Goal: Task Accomplishment & Management: Use online tool/utility

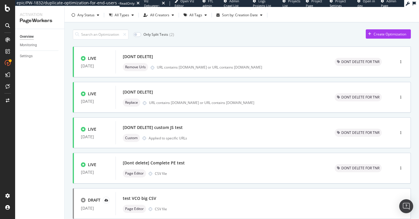
scroll to position [15, 0]
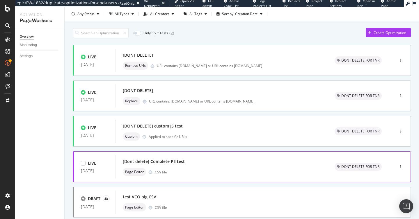
click at [262, 160] on div "[Dont delete] Complete PE test" at bounding box center [222, 162] width 198 height 8
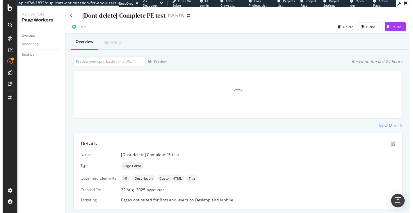
scroll to position [91, 0]
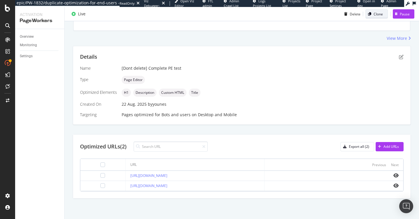
click at [374, 17] on div "Clone" at bounding box center [374, 14] width 17 height 8
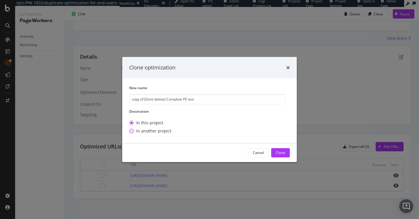
click at [150, 130] on div "In another project" at bounding box center [153, 131] width 35 height 6
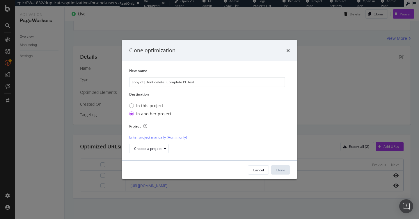
click at [150, 138] on div "Enter project manually (Admin only)" at bounding box center [158, 137] width 58 height 5
click at [150, 138] on div "Select a project from the list<" at bounding box center [152, 136] width 47 height 5
click at [170, 137] on div "Enter project manually (Admin only)" at bounding box center [158, 137] width 58 height 5
click at [144, 137] on div "Select a project from the list<" at bounding box center [152, 136] width 47 height 5
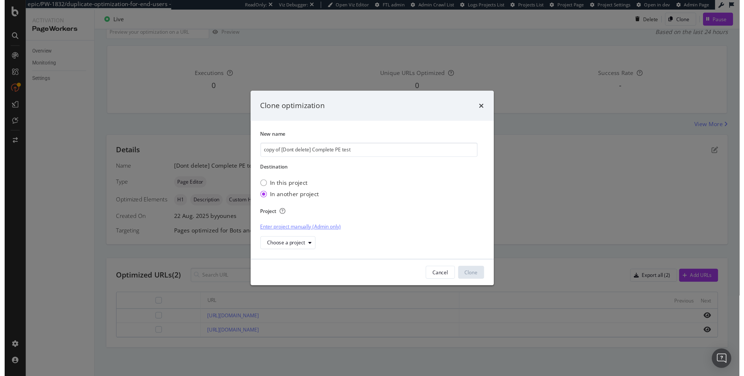
scroll to position [0, 0]
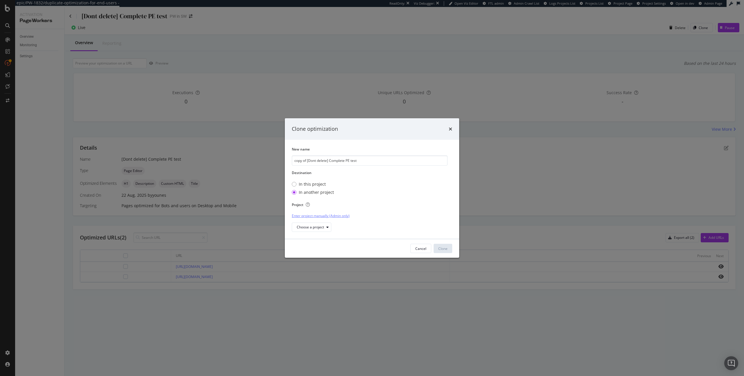
click at [330, 214] on div "Enter project manually (Admin only)" at bounding box center [321, 215] width 58 height 5
click at [324, 215] on div "Select a project from the list<" at bounding box center [315, 215] width 47 height 5
click at [336, 215] on div "Enter project manually (Admin only)" at bounding box center [321, 215] width 58 height 5
click at [304, 219] on input "modal" at bounding box center [315, 227] width 47 height 10
click at [303, 218] on div "Select a project from the list<" at bounding box center [315, 215] width 47 height 9
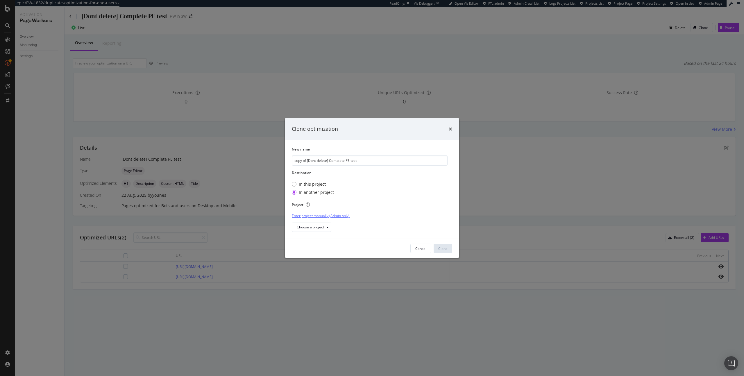
click at [307, 217] on div "Enter project manually (Admin only)" at bounding box center [321, 215] width 58 height 5
click at [307, 217] on div "Select a project from the list<" at bounding box center [315, 215] width 47 height 5
click at [308, 219] on div "Choose a project" at bounding box center [314, 227] width 34 height 8
click at [321, 219] on div "uhnd Demo PW in SW with RenderingFarm Demo PW api mode in SW" at bounding box center [327, 247] width 71 height 31
click at [318, 219] on div "Demo PW in SW with RenderingFarm" at bounding box center [327, 247] width 59 height 5
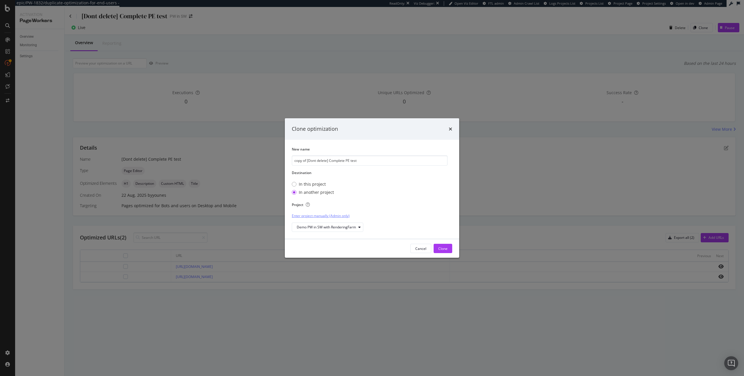
click at [326, 218] on div "Enter project manually (Admin only)" at bounding box center [321, 215] width 58 height 5
click at [302, 216] on div "Select a project from the list<" at bounding box center [315, 215] width 47 height 5
click at [308, 219] on div "Demo PW in SW with RenderingFarm" at bounding box center [326, 227] width 59 height 3
click at [322, 219] on div "Demo PW in SW with RenderingFarm" at bounding box center [327, 247] width 69 height 7
click at [307, 185] on div "In this project" at bounding box center [312, 184] width 27 height 6
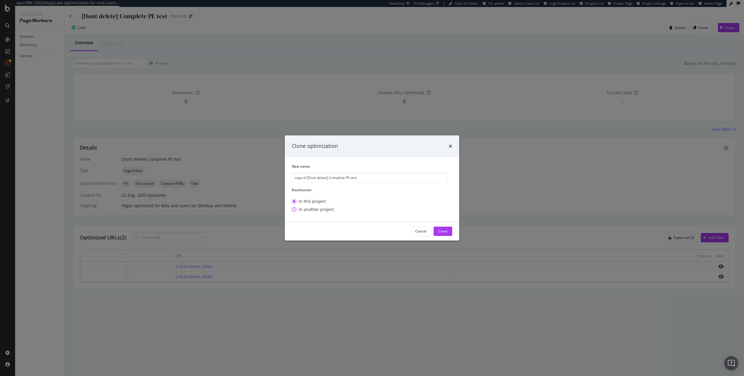
click at [308, 209] on div "In another project" at bounding box center [316, 210] width 35 height 6
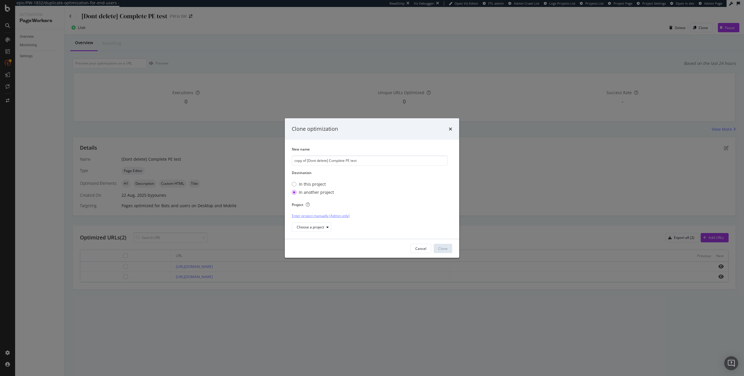
click at [313, 217] on div "Enter project manually (Admin only)" at bounding box center [321, 215] width 58 height 5
click at [314, 213] on div "Select a project from the list<" at bounding box center [315, 215] width 47 height 5
click at [307, 215] on div "Enter project manually (Admin only)" at bounding box center [321, 215] width 58 height 5
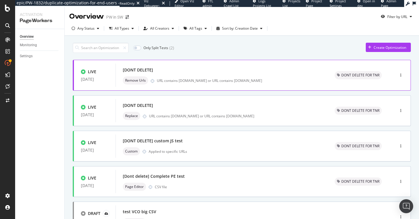
click at [258, 79] on div "URL contains [DOMAIN_NAME] or URL contains [DOMAIN_NAME]" at bounding box center [239, 80] width 164 height 5
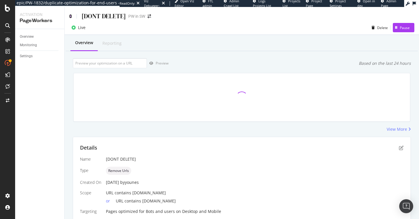
click at [70, 17] on icon at bounding box center [70, 16] width 3 height 4
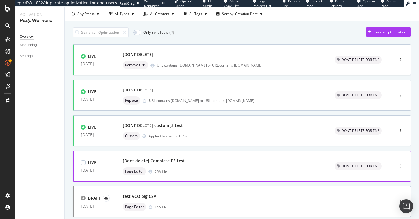
scroll to position [24, 0]
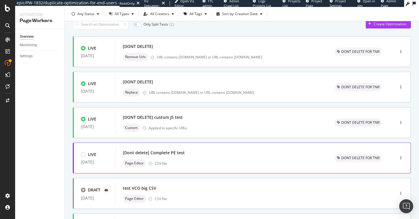
click at [202, 153] on div "[Dont delete] Complete PE test" at bounding box center [222, 153] width 198 height 8
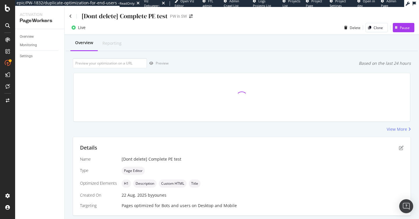
scroll to position [91, 0]
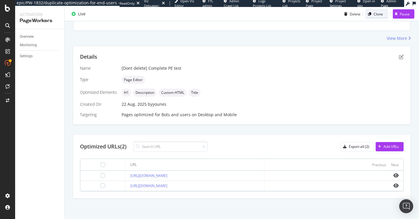
click at [370, 13] on icon "button" at bounding box center [369, 13] width 3 height 3
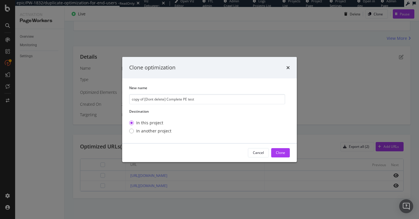
click at [158, 128] on div "In this project In another project" at bounding box center [150, 127] width 42 height 19
click at [155, 130] on div "In another project" at bounding box center [153, 131] width 35 height 6
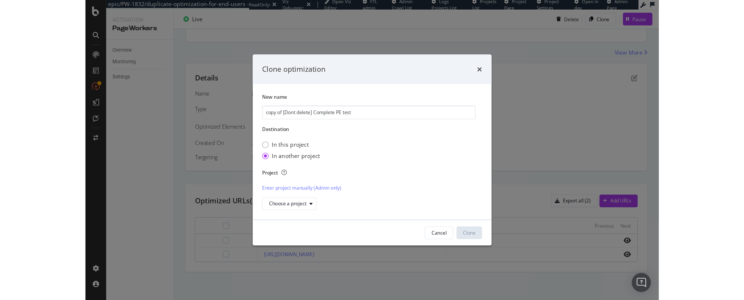
scroll to position [0, 0]
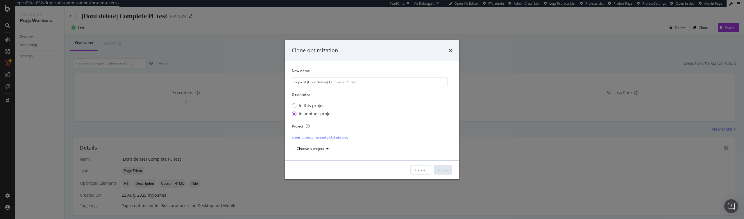
click at [313, 138] on div "Enter project manually (Admin only)" at bounding box center [321, 137] width 58 height 5
click at [309, 138] on div "Select a project from the list<" at bounding box center [315, 136] width 47 height 5
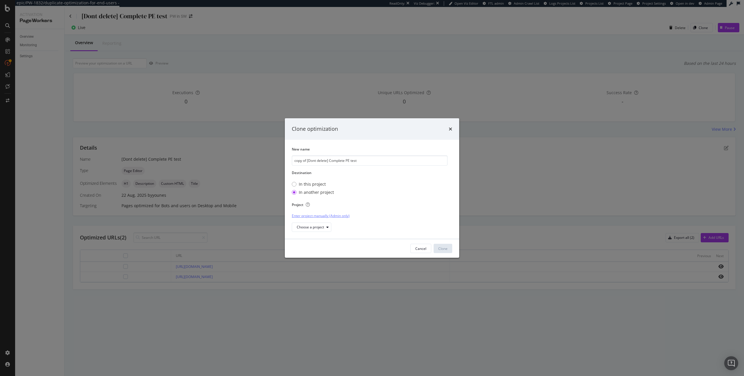
click at [337, 216] on div "Enter project manually (Admin only)" at bounding box center [321, 215] width 58 height 5
click at [337, 216] on div "Select a project from the list<" at bounding box center [315, 215] width 47 height 5
click at [343, 217] on div "Enter project manually (Admin only)" at bounding box center [321, 215] width 58 height 5
click at [310, 214] on div "Select a project from the list<" at bounding box center [315, 215] width 47 height 5
click at [363, 218] on div "Enter project manually (Admin only) Choose a project" at bounding box center [370, 221] width 156 height 21
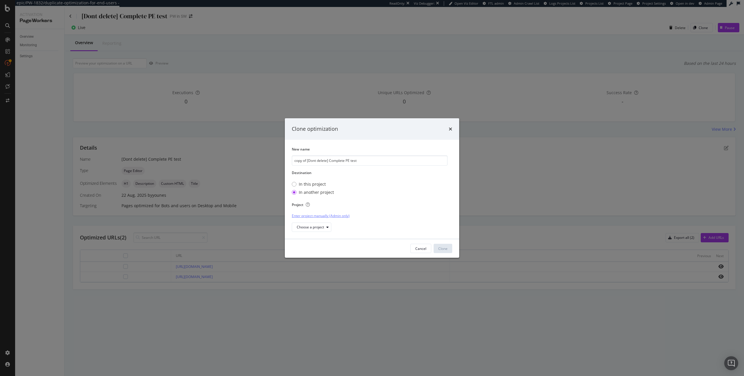
click at [333, 218] on div "Enter project manually (Admin only)" at bounding box center [321, 215] width 58 height 5
click at [333, 218] on div "Select a project from the list<" at bounding box center [315, 215] width 47 height 5
